Goal: Download file/media

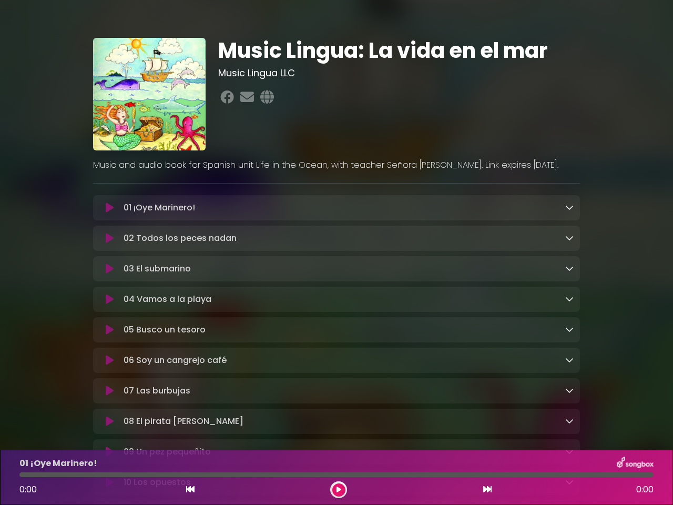
click at [109, 208] on icon at bounding box center [110, 207] width 8 height 11
click at [569, 208] on icon at bounding box center [569, 207] width 8 height 8
click at [109, 239] on div "01 ¡Oye Marinero! Loading Track... Name Email" at bounding box center [336, 436] width 487 height 483
click at [0, 0] on p "Metadata" at bounding box center [0, 0] width 0 height 0
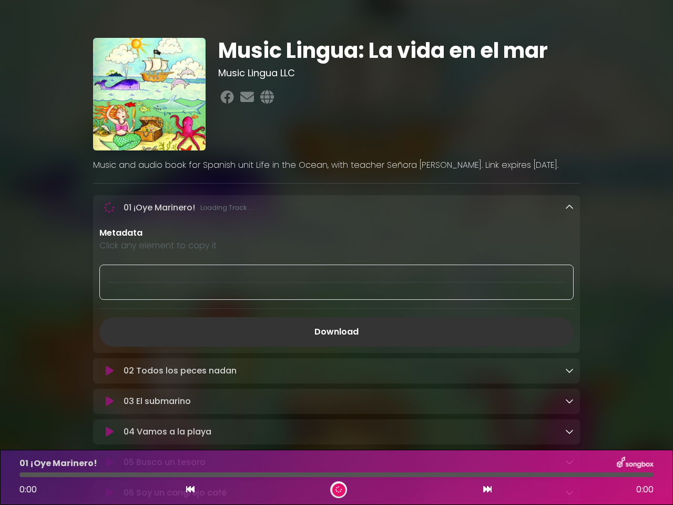
click at [109, 270] on div at bounding box center [336, 281] width 474 height 35
click at [569, 270] on div at bounding box center [336, 281] width 474 height 35
click at [109, 301] on div "Metadata Click any element to copy it Download" at bounding box center [336, 287] width 487 height 120
click at [569, 301] on div "Metadata Click any element to copy it Download" at bounding box center [336, 287] width 487 height 120
click at [109, 332] on link "Download" at bounding box center [336, 331] width 474 height 29
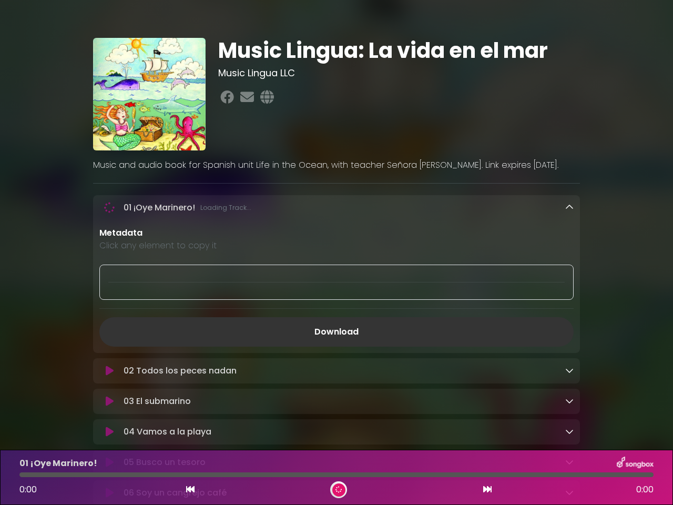
click at [569, 332] on link "Download" at bounding box center [336, 331] width 474 height 29
